Goal: Task Accomplishment & Management: Use online tool/utility

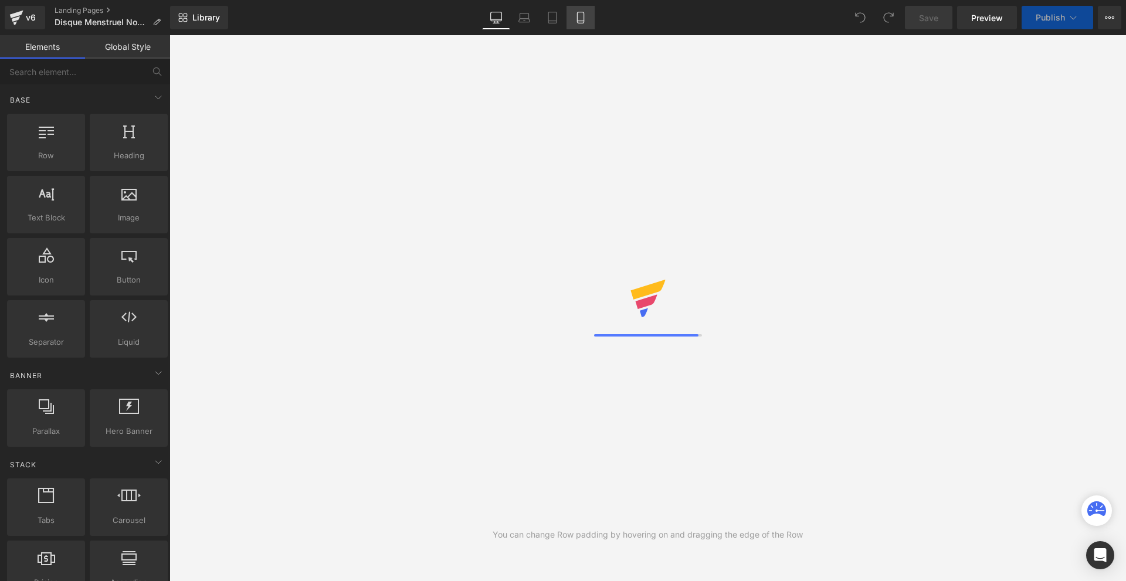
click at [579, 16] on icon at bounding box center [581, 18] width 12 height 12
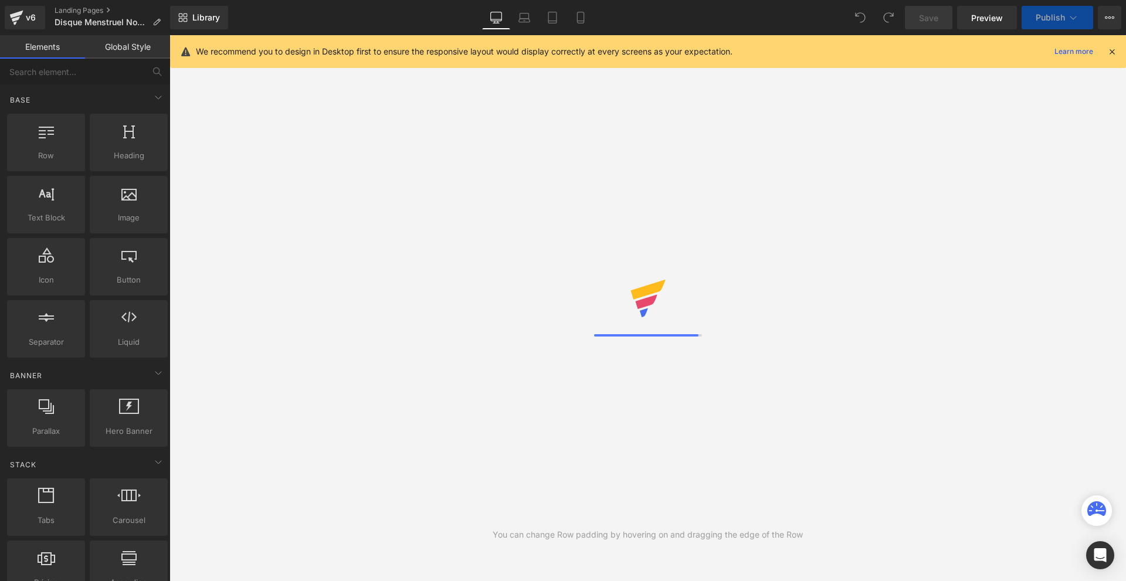
click at [1111, 53] on icon at bounding box center [1111, 51] width 11 height 11
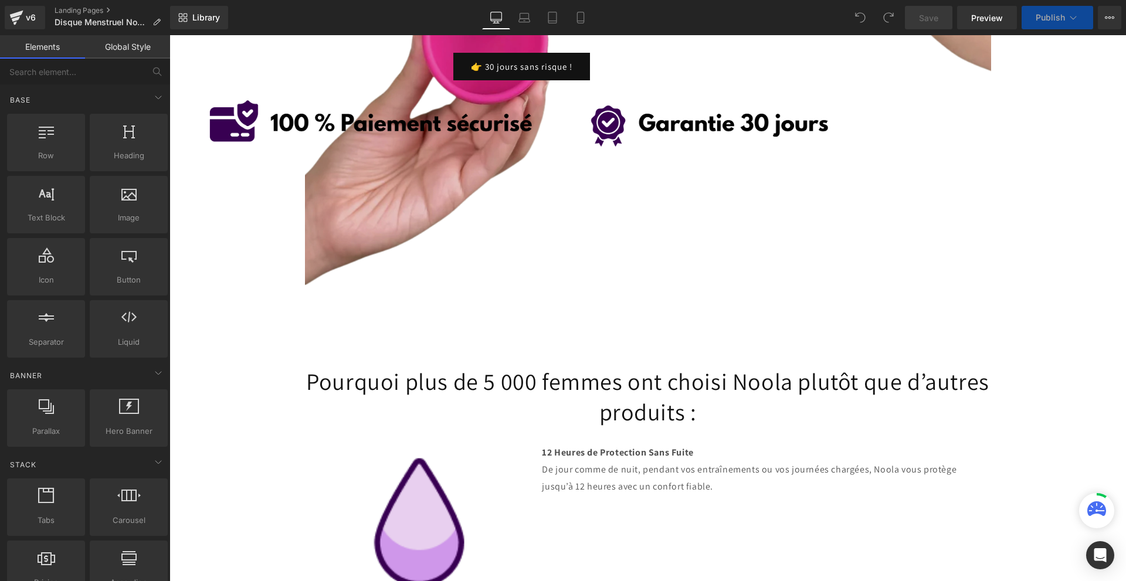
scroll to position [2814, 0]
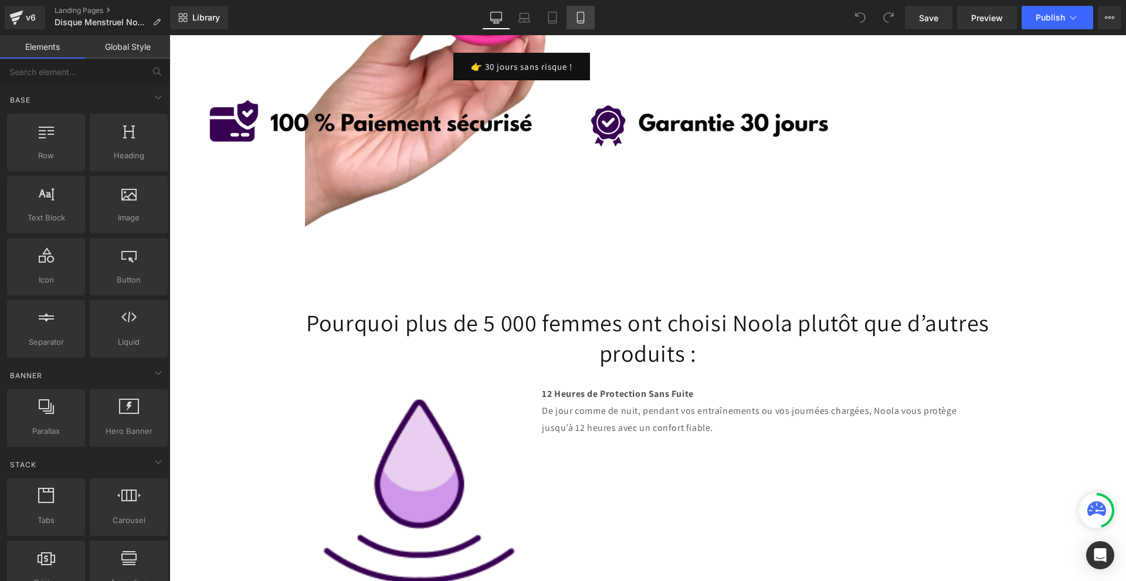
drag, startPoint x: 582, startPoint y: 13, endPoint x: 186, endPoint y: 86, distance: 402.9
click at [582, 13] on icon at bounding box center [581, 18] width 12 height 12
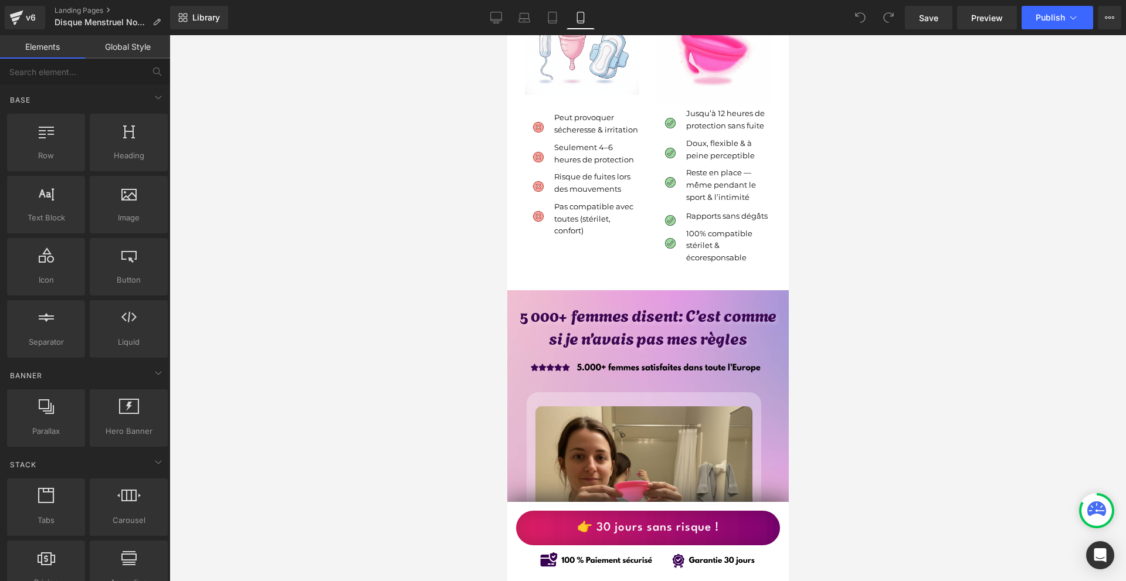
scroll to position [3988, 0]
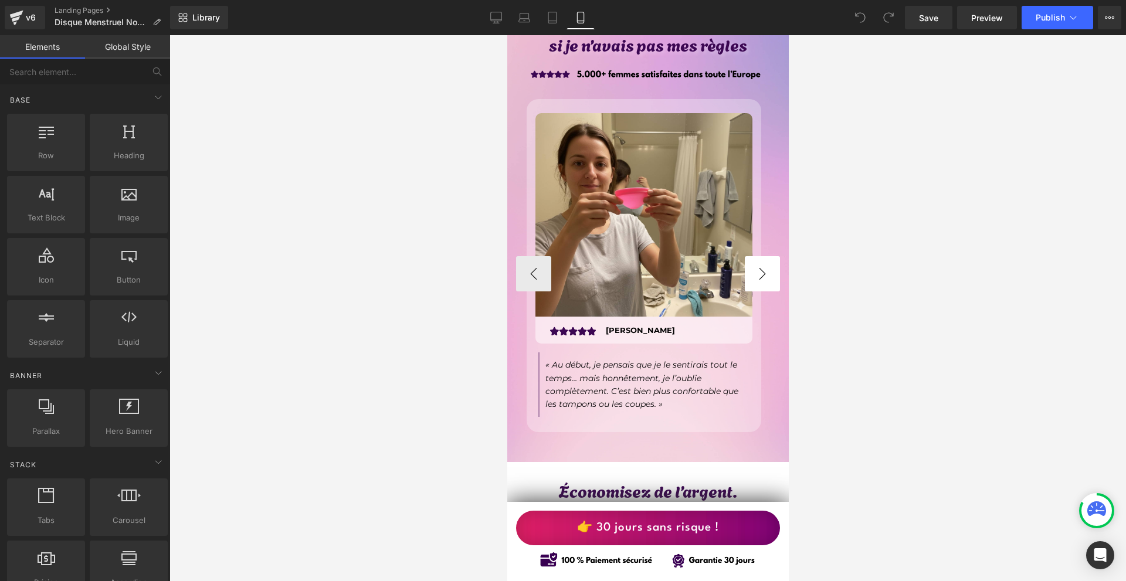
click at [751, 286] on button "›" at bounding box center [761, 273] width 35 height 35
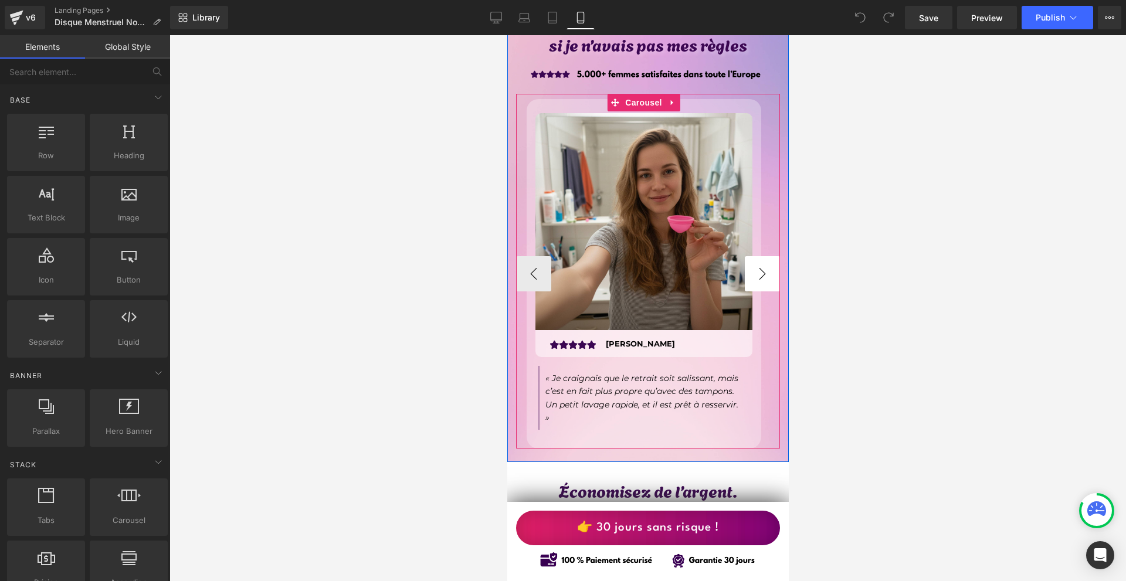
click at [751, 286] on button "›" at bounding box center [761, 273] width 35 height 35
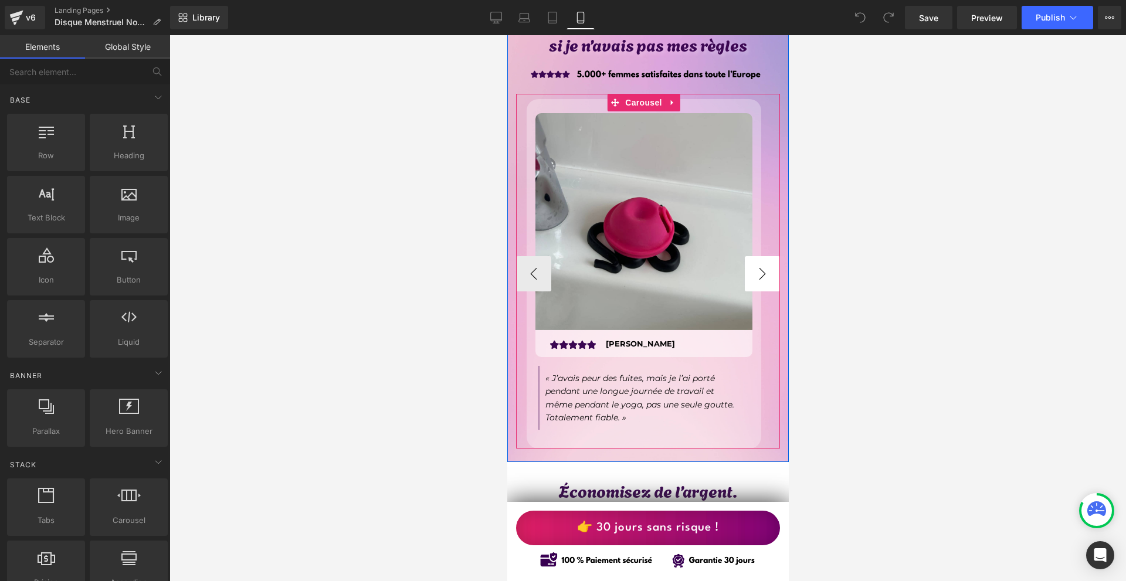
click at [751, 286] on button "›" at bounding box center [761, 273] width 35 height 35
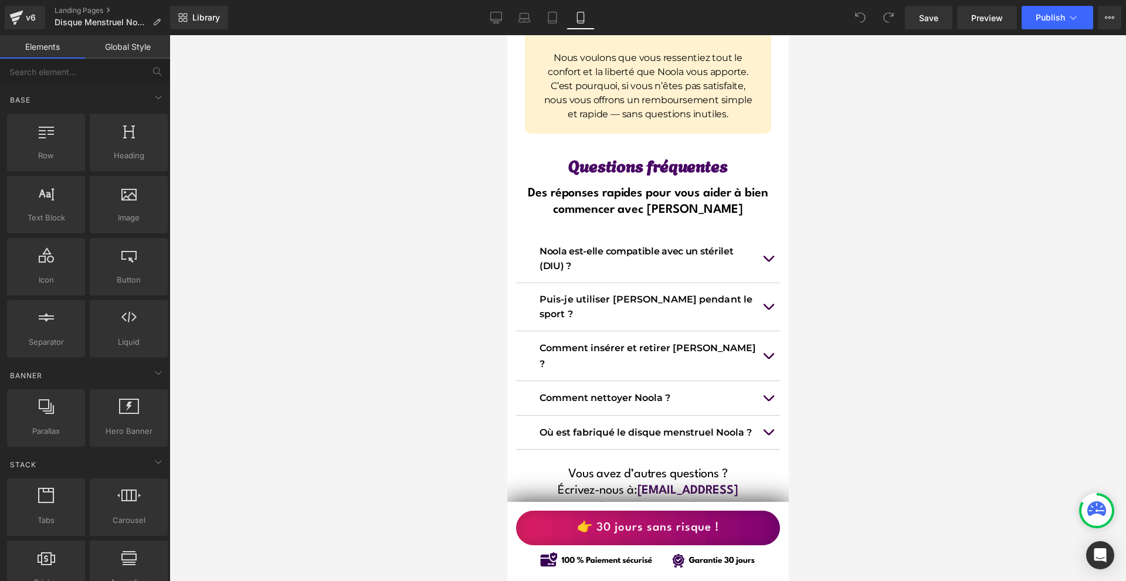
scroll to position [9676, 0]
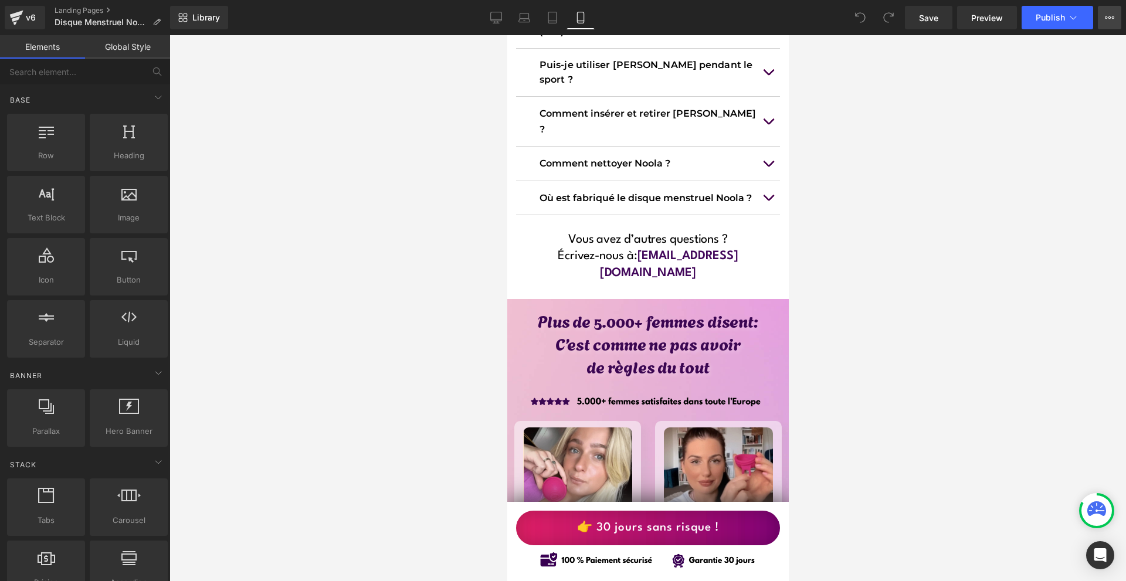
click at [1111, 18] on icon at bounding box center [1109, 17] width 3 height 2
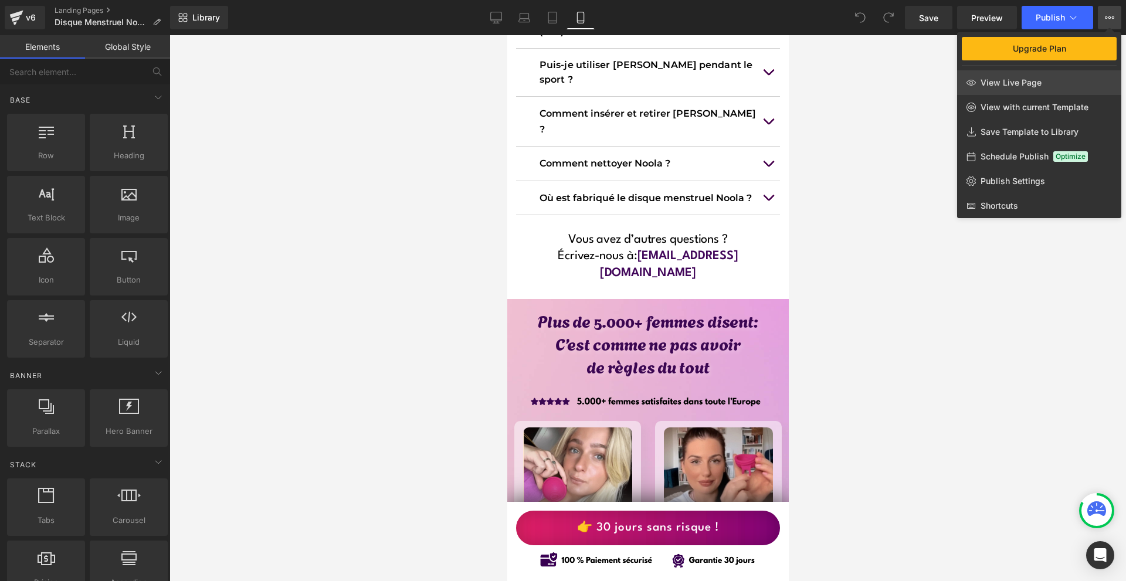
click at [1037, 77] on link "View Live Page" at bounding box center [1039, 82] width 164 height 25
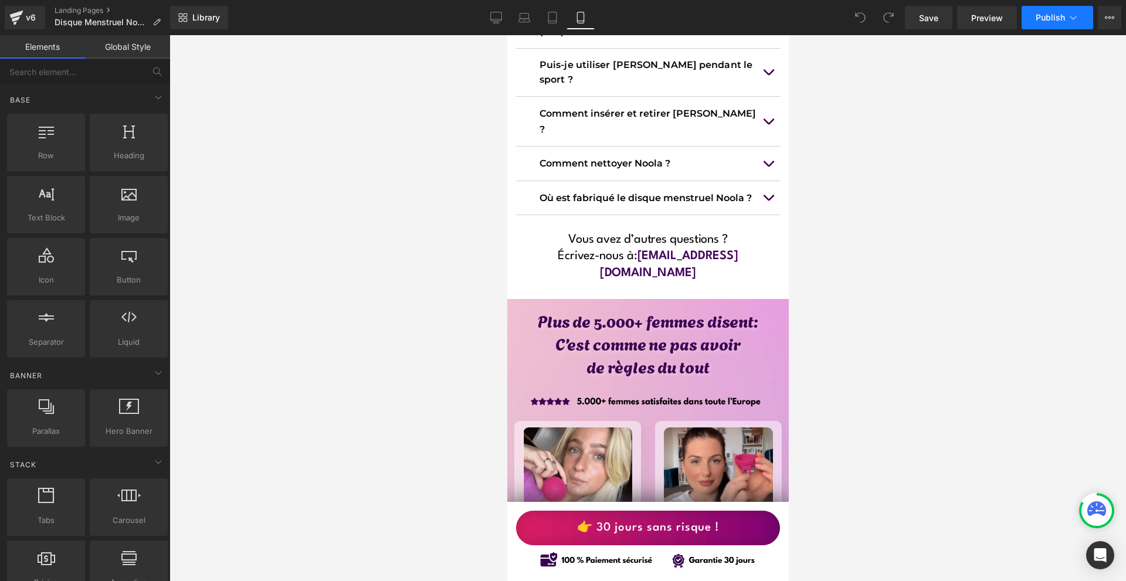
click at [1041, 15] on span "Publish" at bounding box center [1050, 17] width 29 height 9
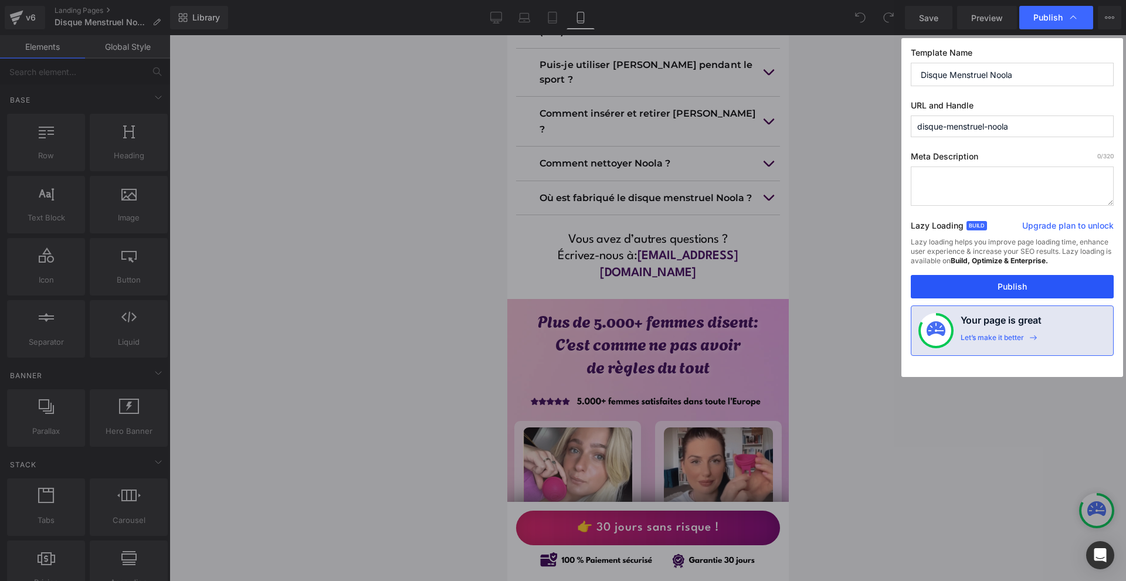
click at [1016, 288] on button "Publish" at bounding box center [1012, 286] width 203 height 23
